Goal: Information Seeking & Learning: Learn about a topic

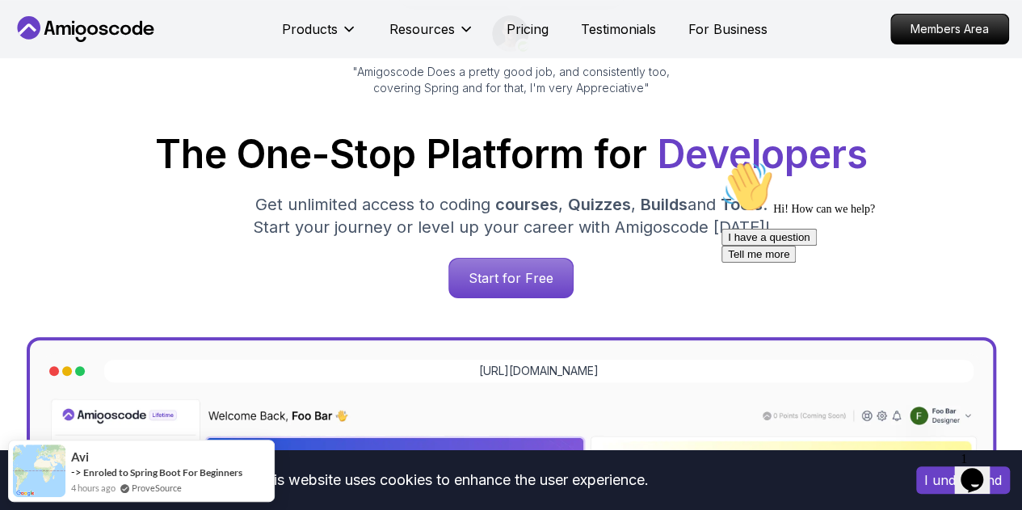
scroll to position [181, 0]
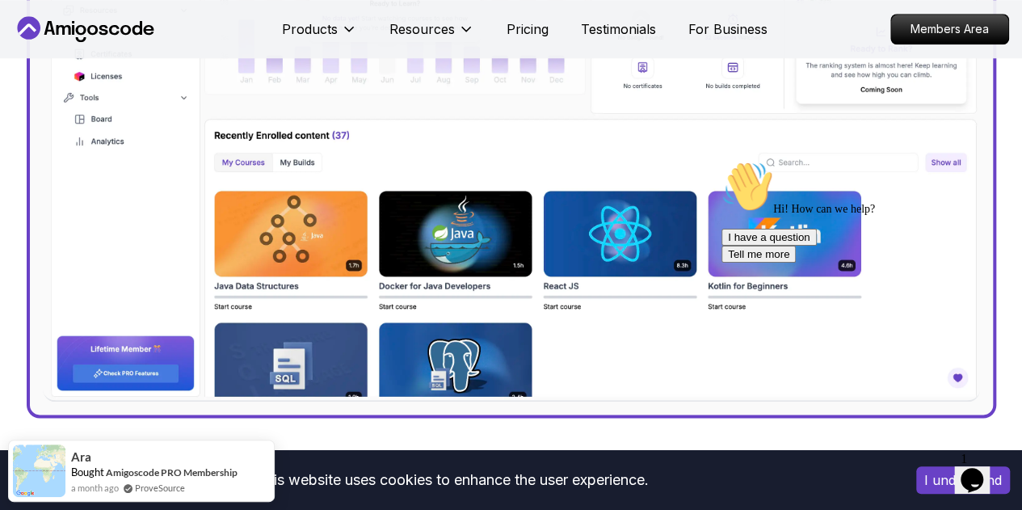
scroll to position [737, 0]
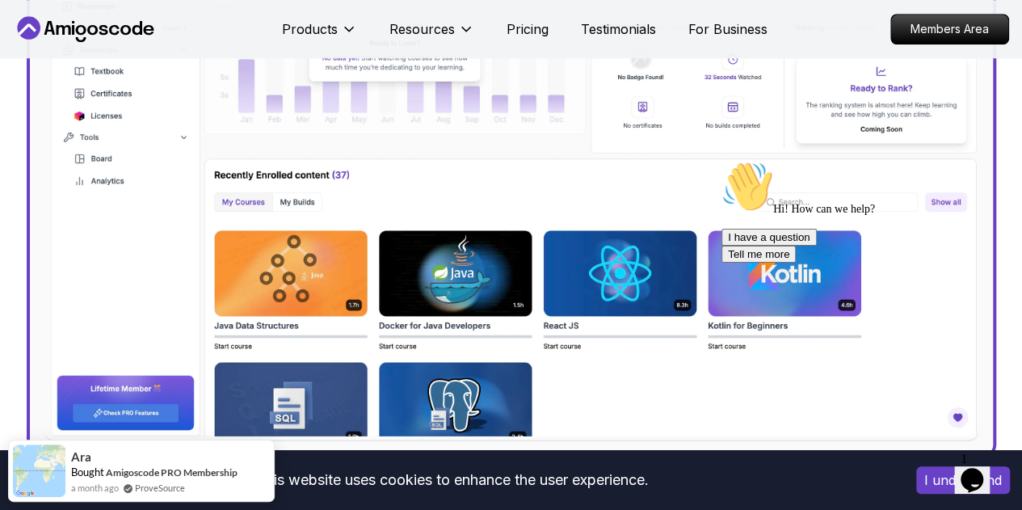
click at [360, 213] on img at bounding box center [511, 160] width 937 height 562
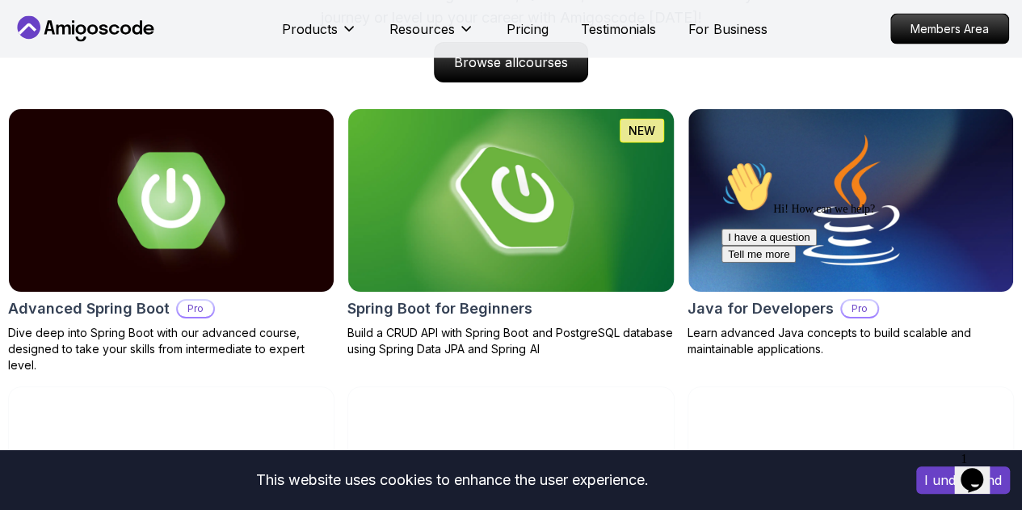
scroll to position [1687, 0]
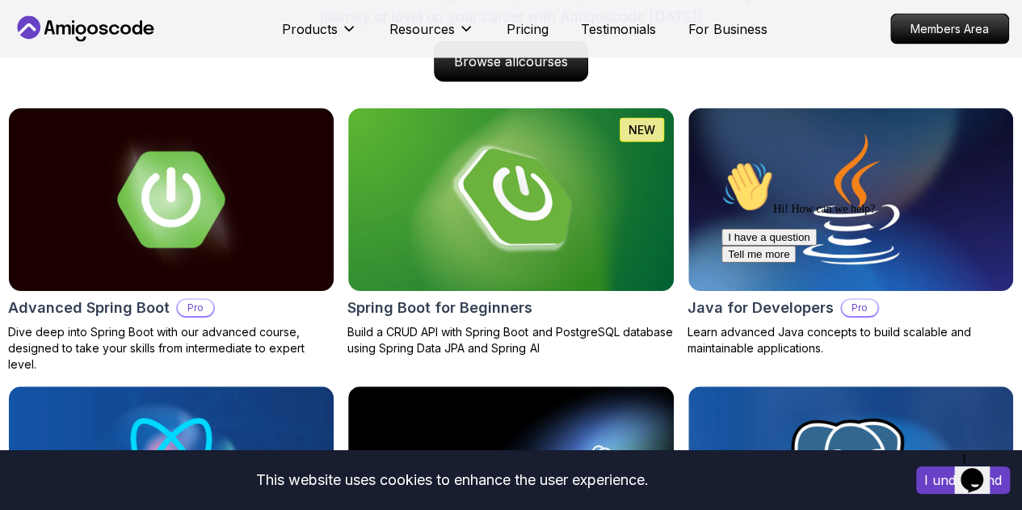
click at [801, 259] on div "Hi! How can we help? I have a question Tell me more" at bounding box center [867, 212] width 291 height 102
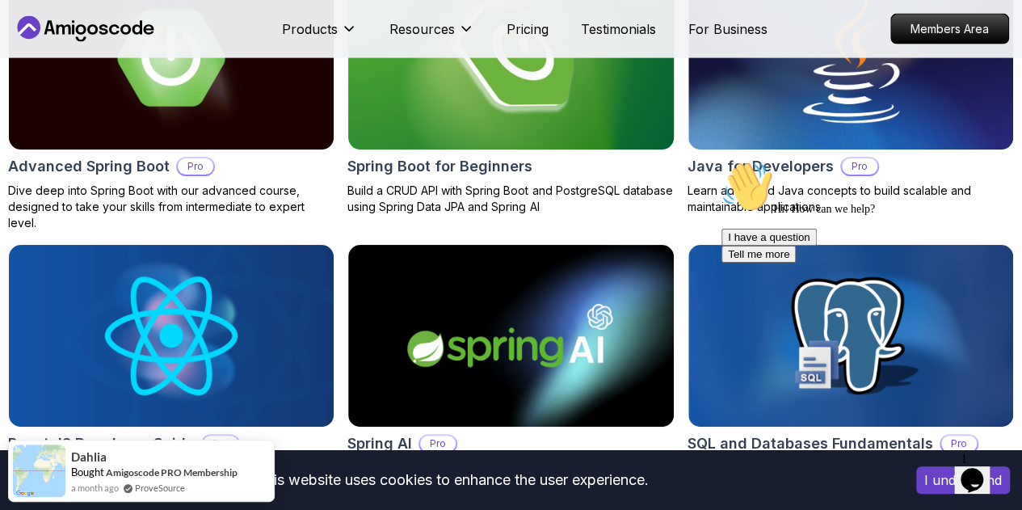
scroll to position [1834, 0]
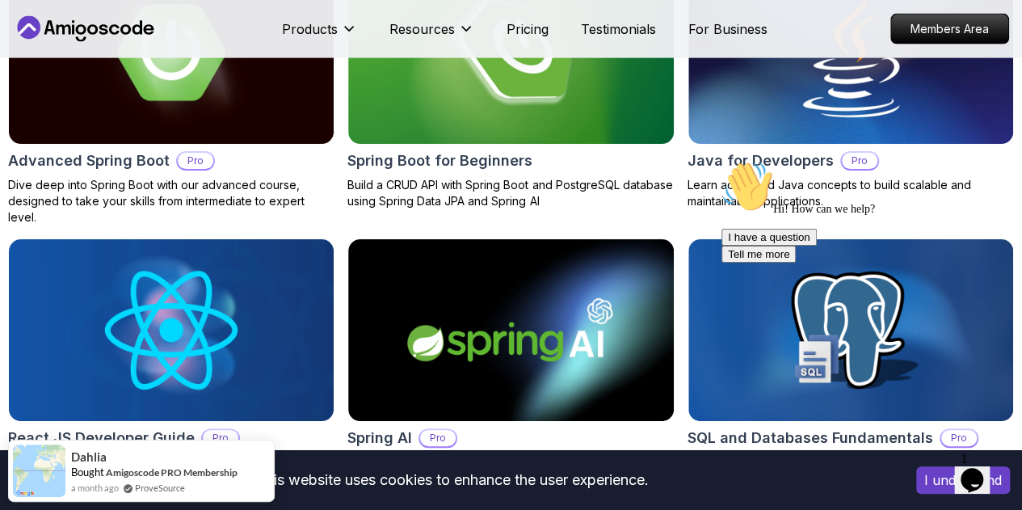
click at [856, 165] on div "Hi! How can we help? I have a question Tell me more" at bounding box center [867, 212] width 291 height 102
click at [740, 149] on img at bounding box center [850, 53] width 341 height 192
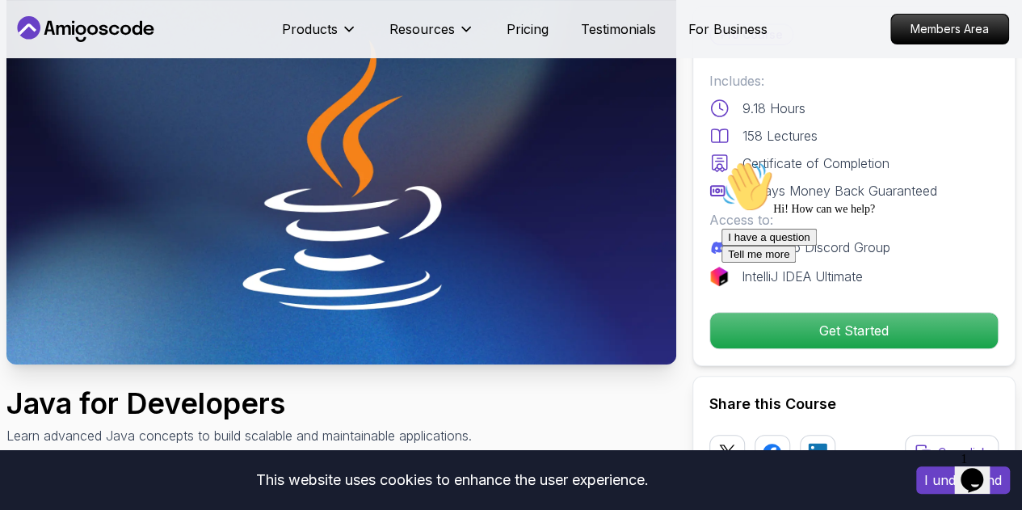
scroll to position [120, 0]
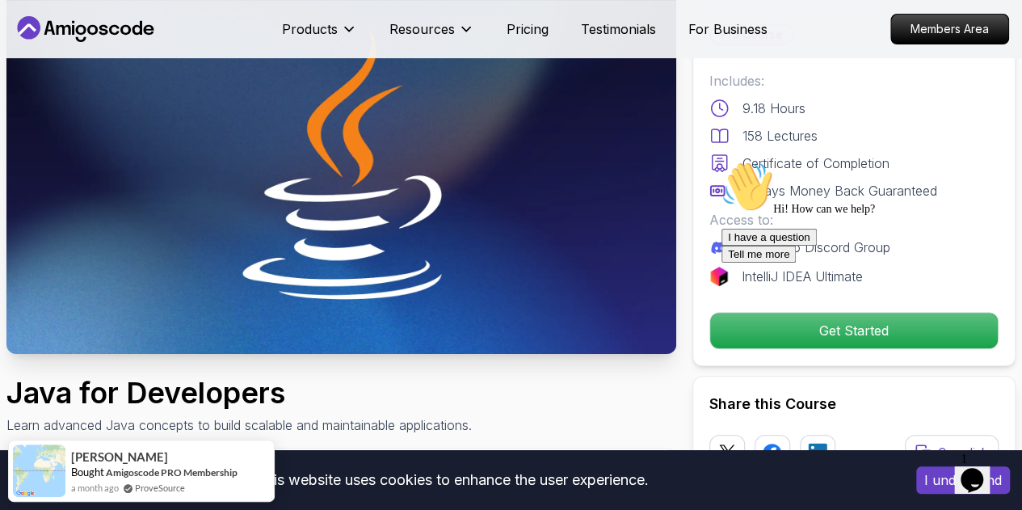
click at [722, 161] on icon "Chat attention grabber" at bounding box center [722, 161] width 0 height 0
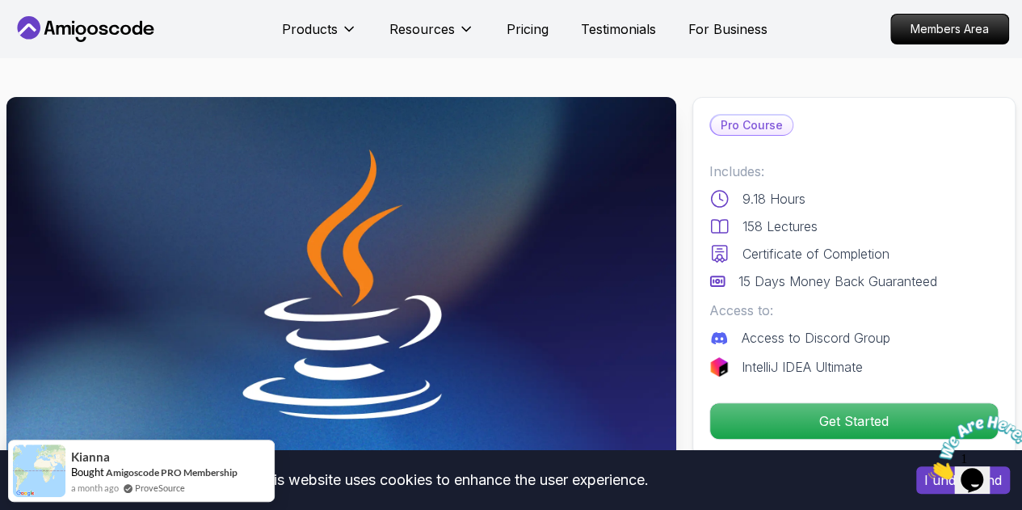
scroll to position [2, 0]
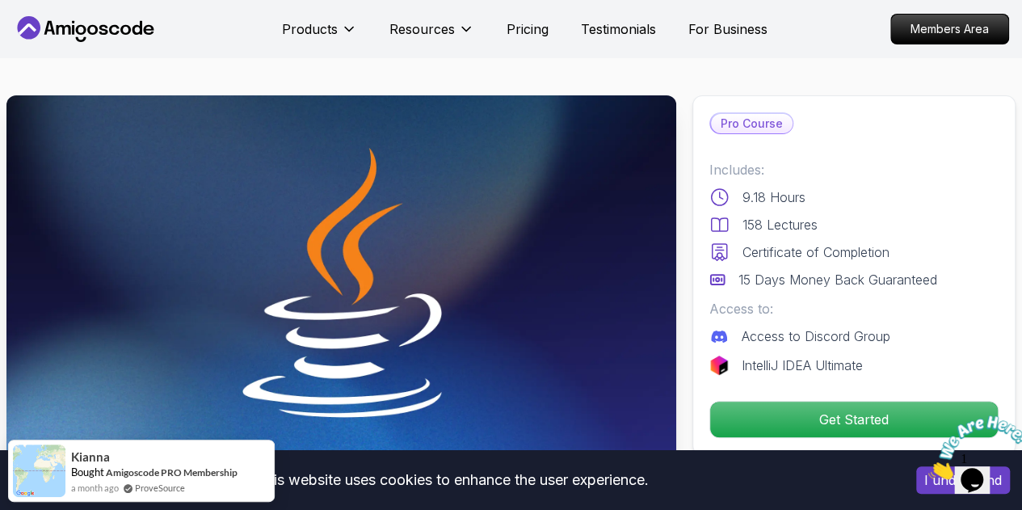
click at [858, 347] on div "Includes: 9.18 Hours 158 Lectures Certificate of Completion 15 Days Money Back …" at bounding box center [854, 267] width 289 height 215
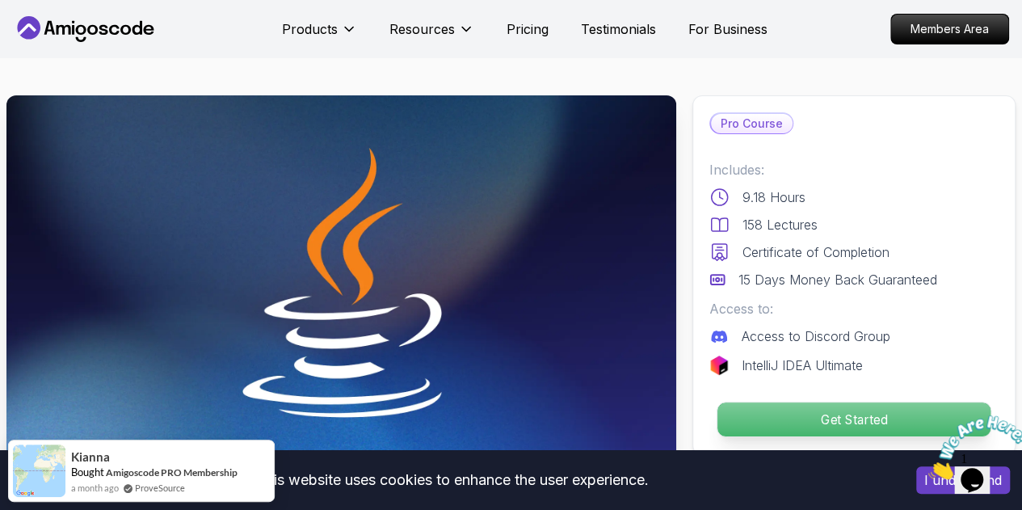
click at [796, 423] on p "Get Started" at bounding box center [854, 419] width 273 height 34
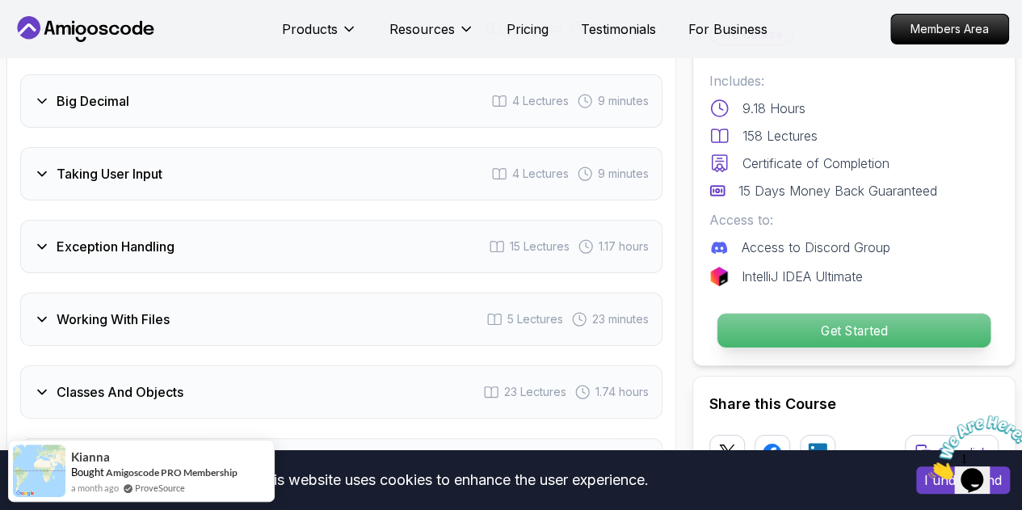
scroll to position [3882, 0]
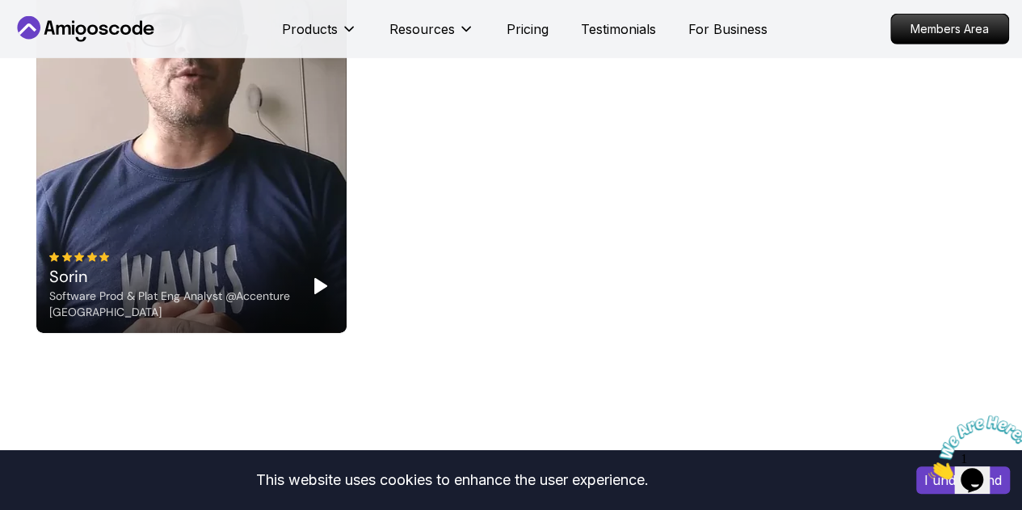
scroll to position [5588, 0]
